Goal: Obtain resource: Download file/media

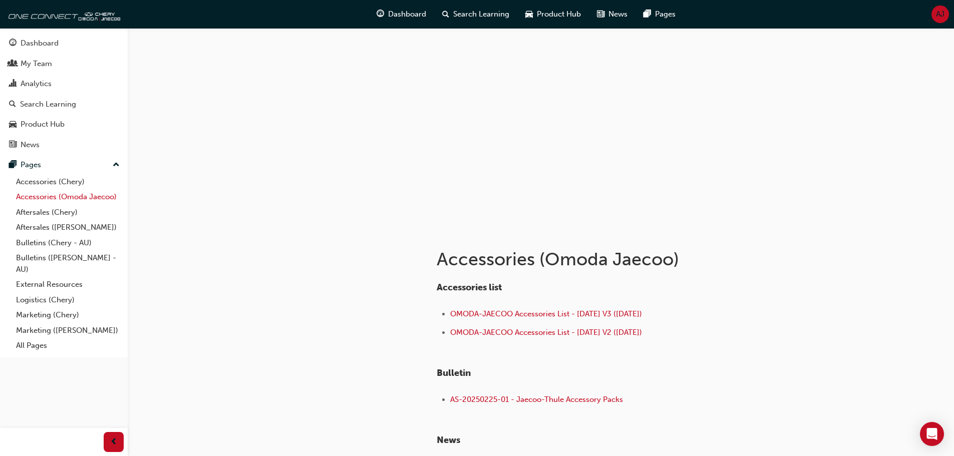
click at [49, 195] on link "Accessories (Omoda Jaecoo)" at bounding box center [68, 197] width 112 height 16
click at [497, 316] on span "OMODA-JAECOO Accessories List - [DATE] V3 ([DATE])" at bounding box center [546, 313] width 192 height 9
click at [59, 183] on link "Accessories (Chery)" at bounding box center [68, 182] width 112 height 16
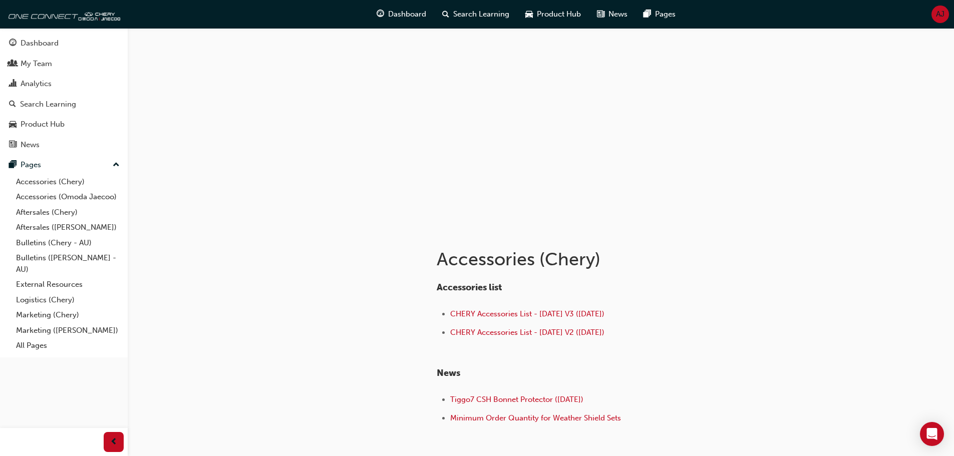
click at [528, 307] on div "Accessories list CHERY Accessories List - [DATE] V3 ([DATE]) CHERY Accessories …" at bounding box center [598, 354] width 325 height 144
click at [528, 312] on span "CHERY Accessories List - [DATE] V3 ([DATE])" at bounding box center [527, 313] width 154 height 9
